Goal: Transaction & Acquisition: Purchase product/service

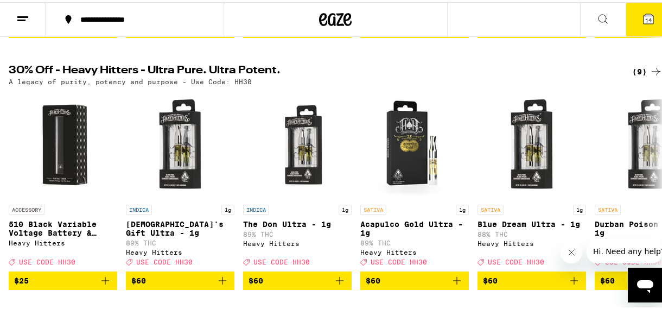
scroll to position [344, 0]
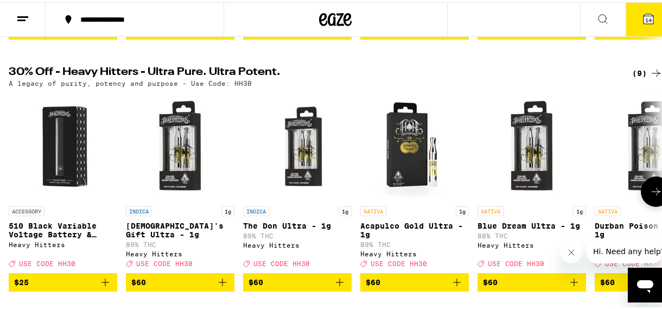
click at [650, 194] on icon at bounding box center [656, 189] width 13 height 13
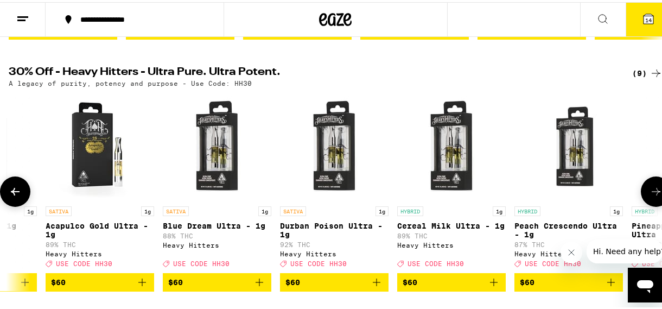
scroll to position [0, 410]
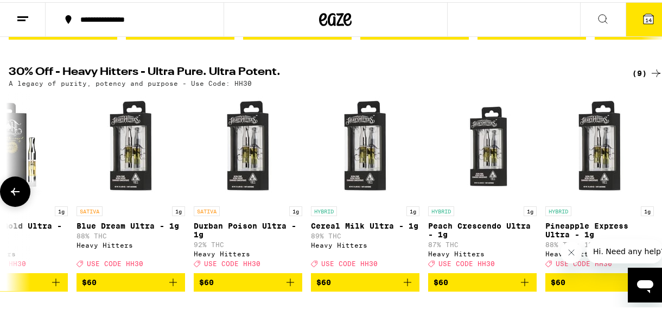
click at [647, 194] on div at bounding box center [656, 189] width 30 height 30
click at [10, 196] on icon at bounding box center [15, 189] width 13 height 13
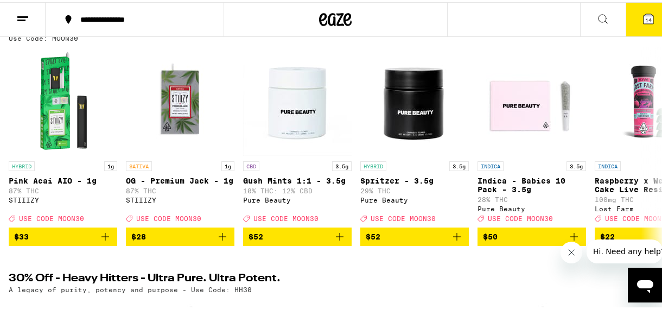
scroll to position [137, 0]
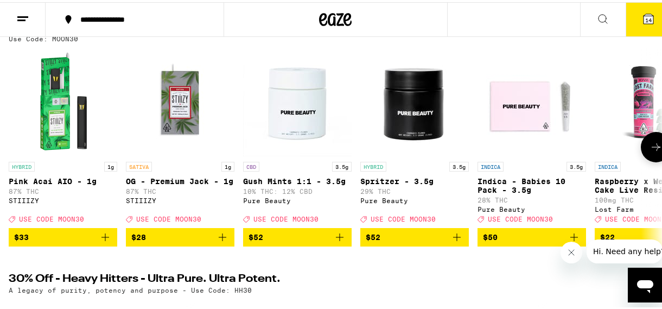
click at [650, 145] on icon at bounding box center [656, 144] width 13 height 13
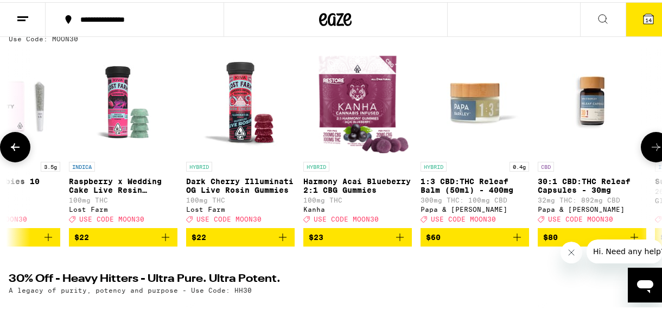
scroll to position [0, 526]
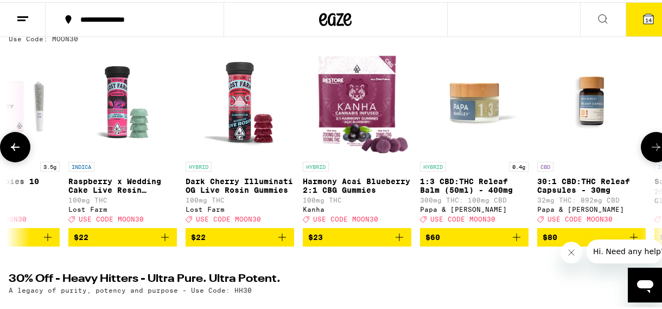
click at [650, 145] on icon at bounding box center [656, 144] width 13 height 13
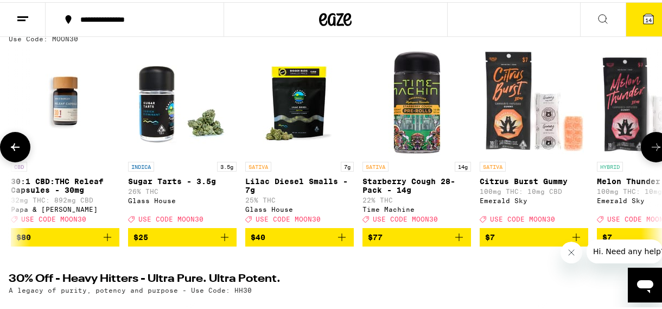
click at [650, 145] on icon at bounding box center [656, 144] width 13 height 13
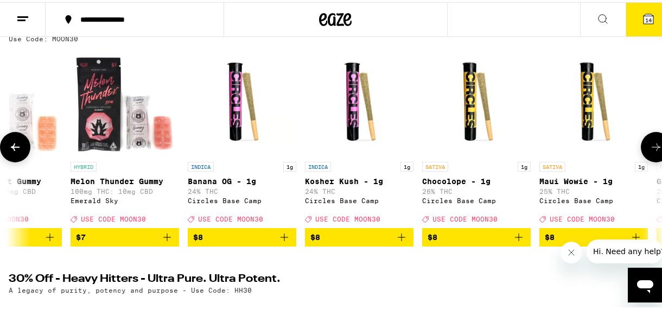
click at [650, 145] on icon at bounding box center [656, 144] width 13 height 13
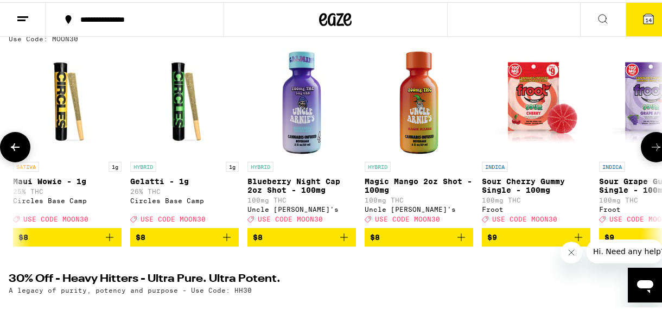
click at [650, 145] on icon at bounding box center [656, 144] width 13 height 13
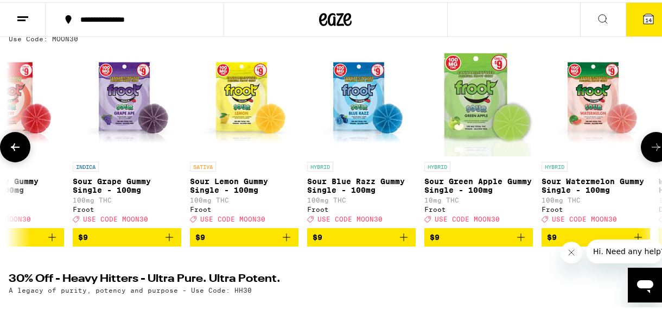
click at [650, 145] on icon at bounding box center [656, 144] width 13 height 13
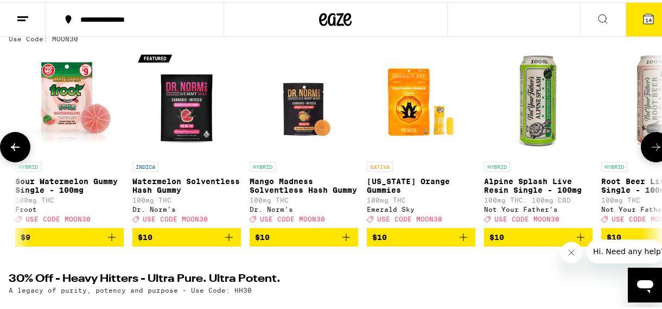
click at [650, 145] on icon at bounding box center [656, 144] width 13 height 13
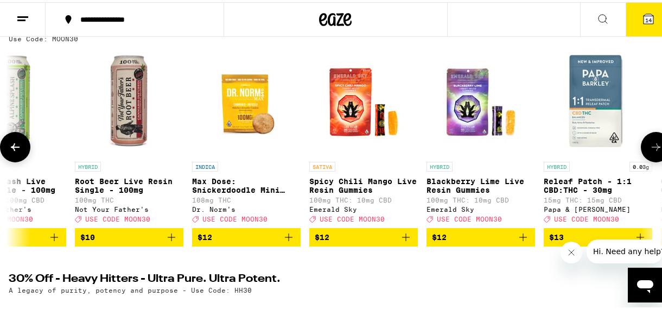
click at [650, 145] on icon at bounding box center [656, 144] width 13 height 13
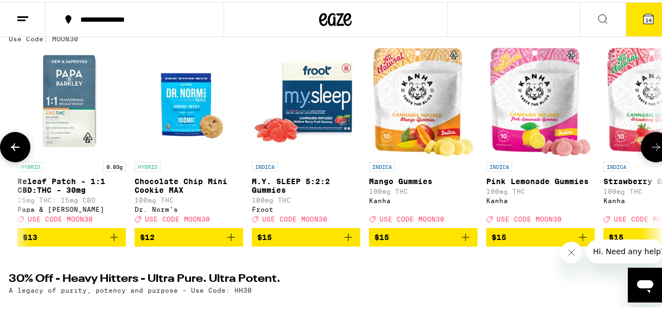
click at [650, 145] on icon at bounding box center [656, 144] width 13 height 13
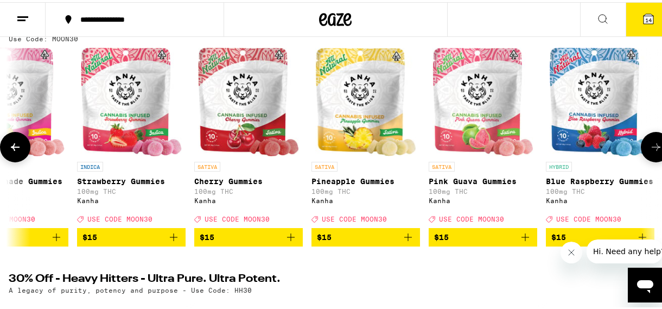
click at [650, 145] on icon at bounding box center [656, 144] width 13 height 13
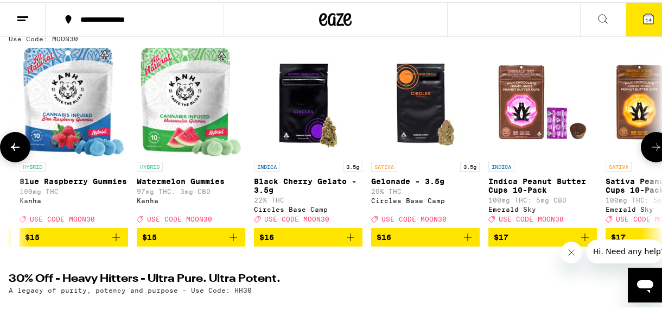
click at [650, 145] on icon at bounding box center [656, 144] width 13 height 13
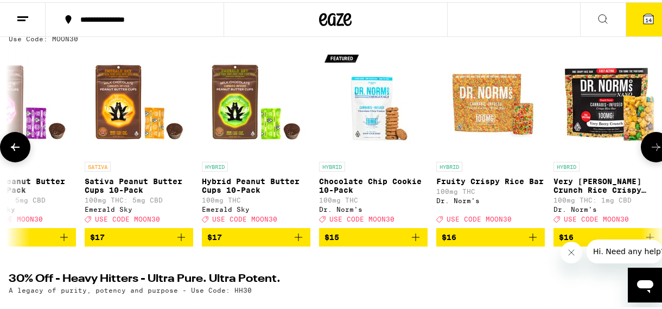
scroll to position [0, 5791]
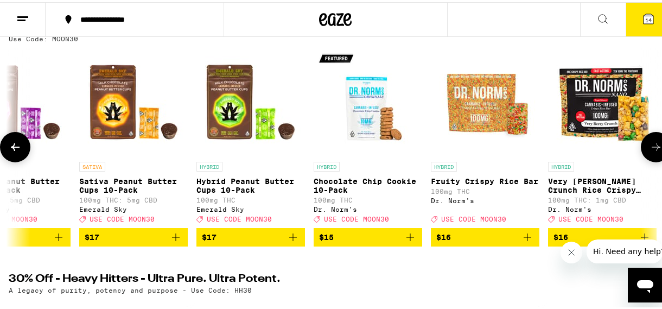
click at [650, 145] on icon at bounding box center [656, 144] width 13 height 13
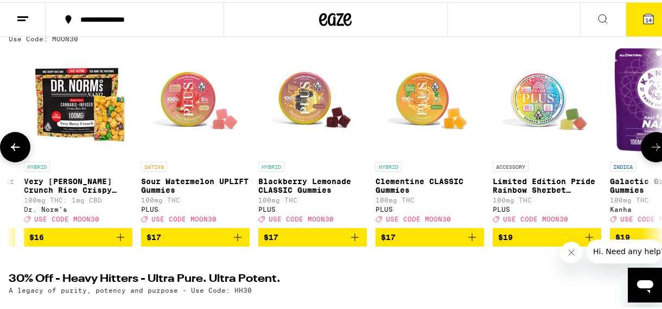
scroll to position [0, 6317]
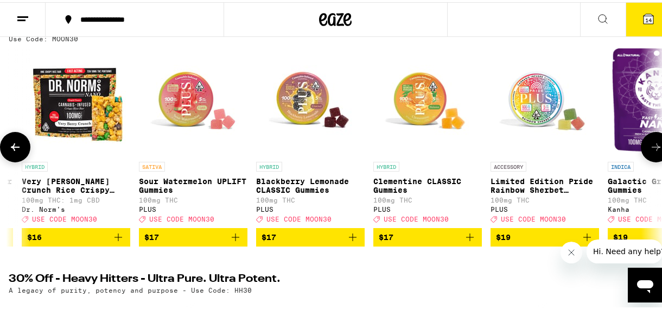
click at [650, 145] on icon at bounding box center [656, 144] width 13 height 13
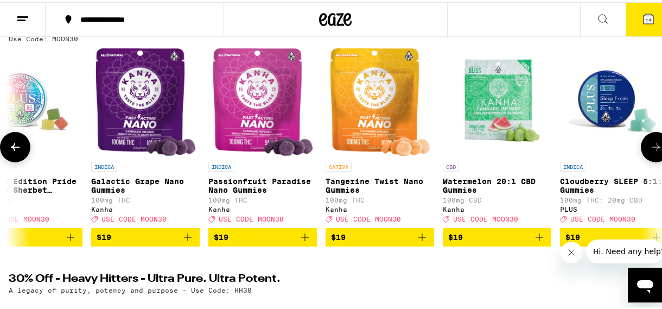
scroll to position [0, 6843]
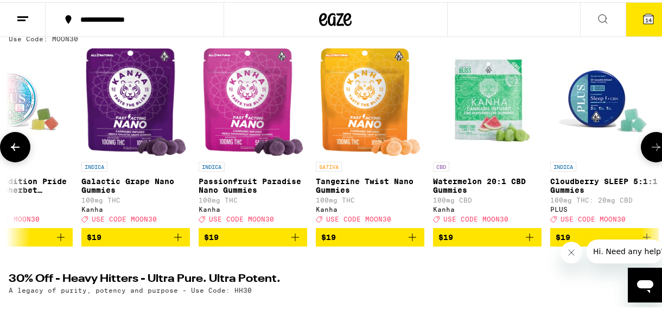
click at [650, 145] on icon at bounding box center [656, 144] width 13 height 13
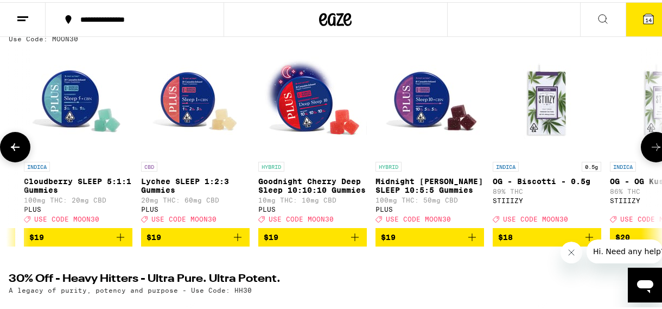
click at [650, 145] on icon at bounding box center [656, 144] width 13 height 13
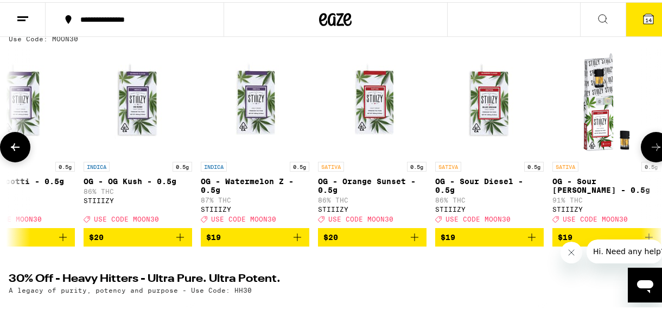
click at [650, 145] on icon at bounding box center [656, 144] width 13 height 13
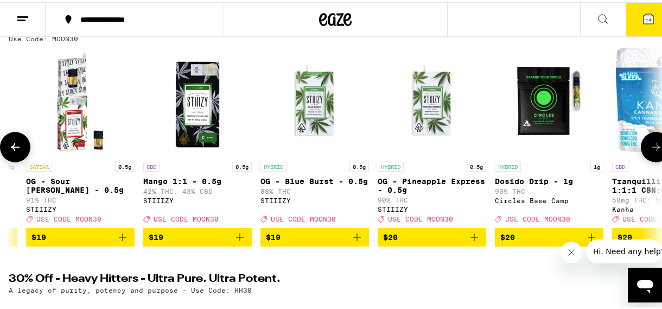
click at [650, 145] on icon at bounding box center [656, 144] width 13 height 13
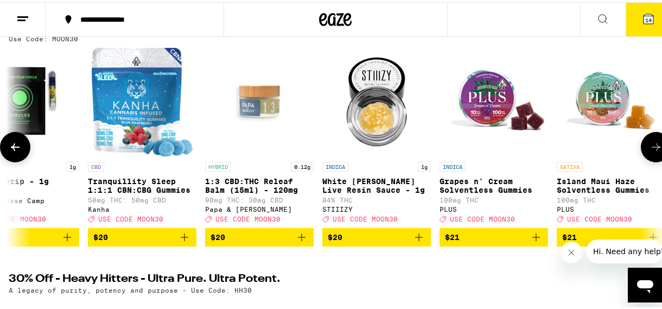
scroll to position [0, 8949]
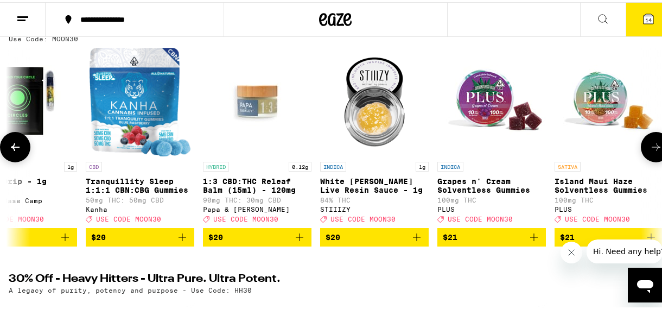
click at [650, 145] on icon at bounding box center [656, 144] width 13 height 13
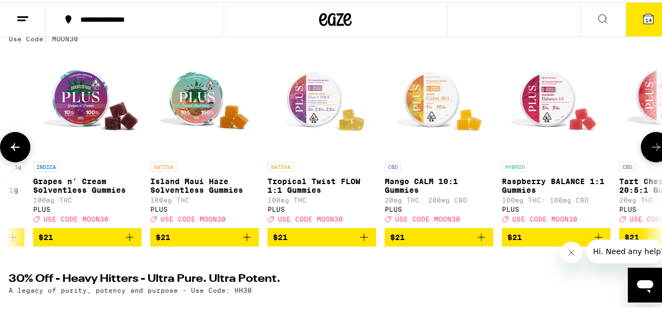
scroll to position [0, 9476]
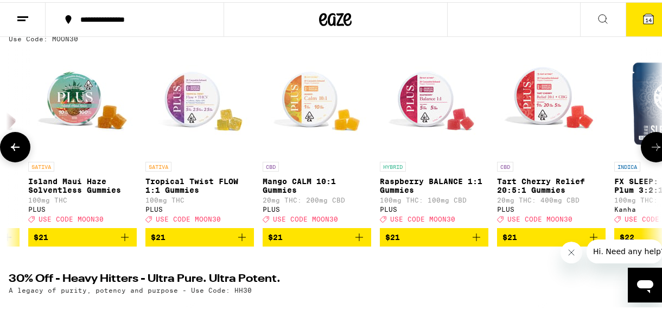
click at [650, 145] on icon at bounding box center [656, 144] width 13 height 13
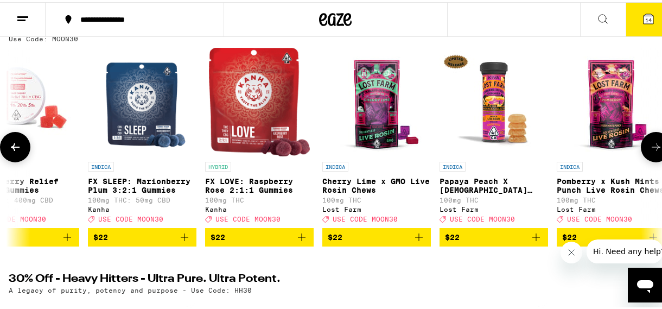
click at [650, 145] on icon at bounding box center [656, 144] width 13 height 13
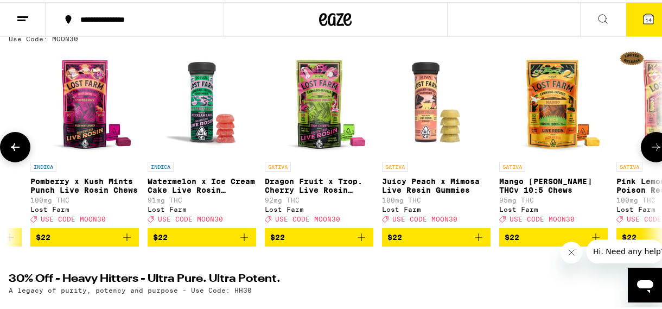
click at [650, 145] on icon at bounding box center [656, 144] width 13 height 13
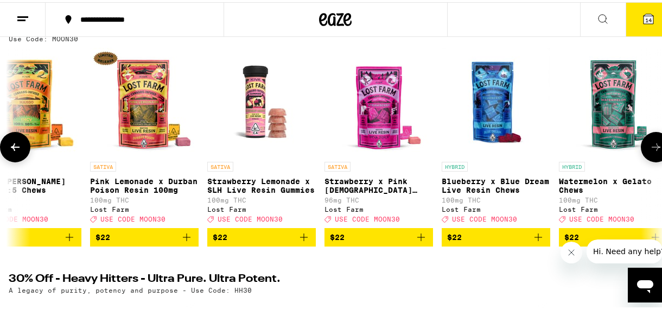
click at [650, 145] on icon at bounding box center [656, 144] width 13 height 13
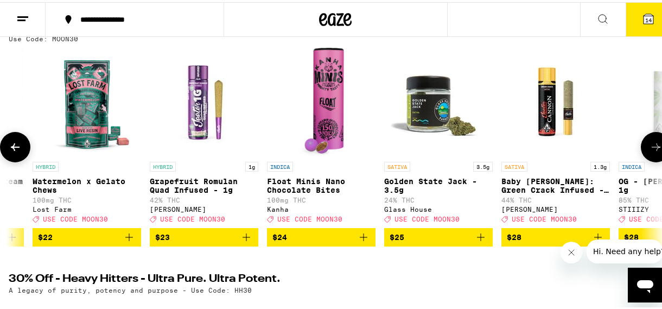
click at [650, 145] on icon at bounding box center [656, 144] width 13 height 13
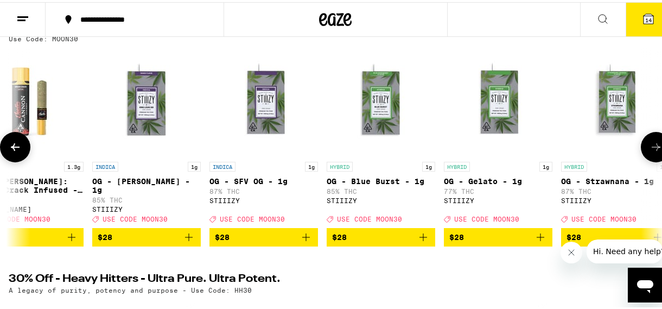
click at [650, 145] on icon at bounding box center [656, 144] width 13 height 13
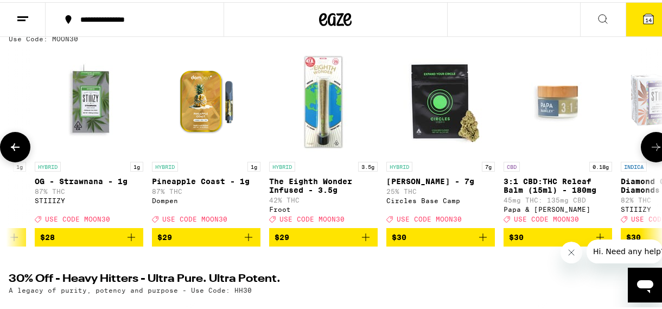
click at [650, 145] on icon at bounding box center [656, 144] width 13 height 13
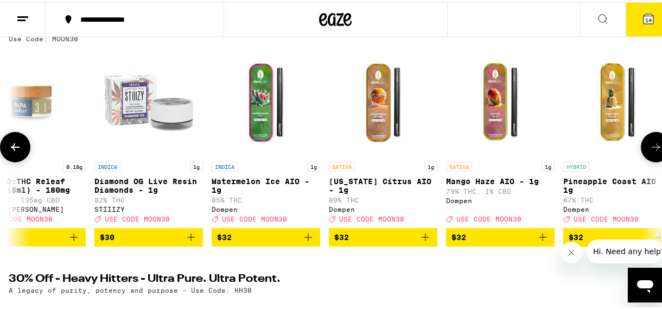
click at [650, 145] on icon at bounding box center [656, 144] width 13 height 13
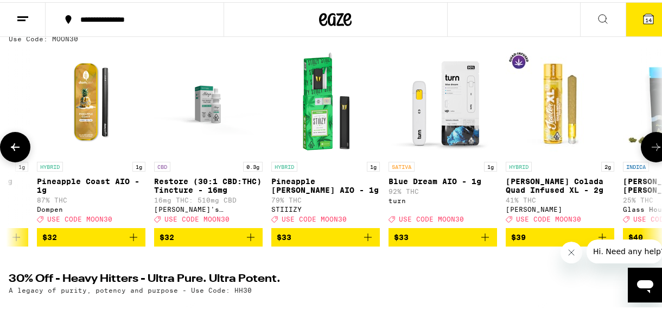
click at [650, 145] on icon at bounding box center [656, 144] width 13 height 13
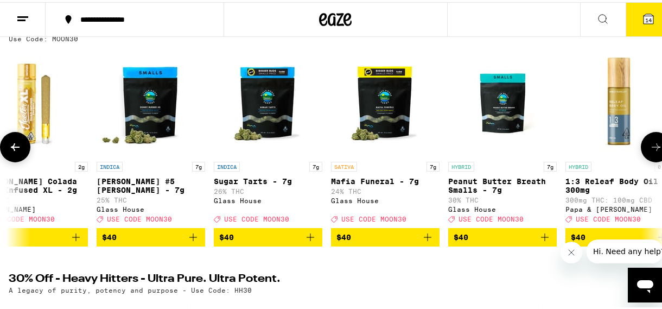
click at [650, 145] on icon at bounding box center [656, 144] width 13 height 13
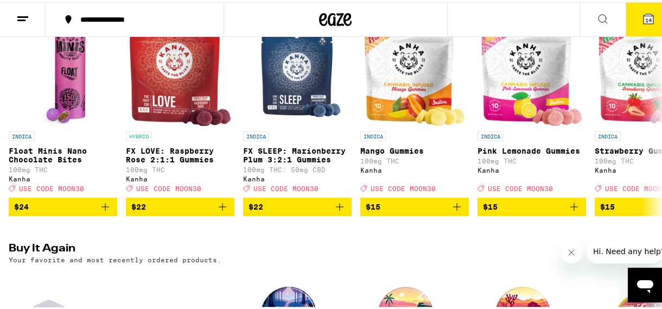
scroll to position [948, 0]
